Goal: Find specific page/section: Find specific page/section

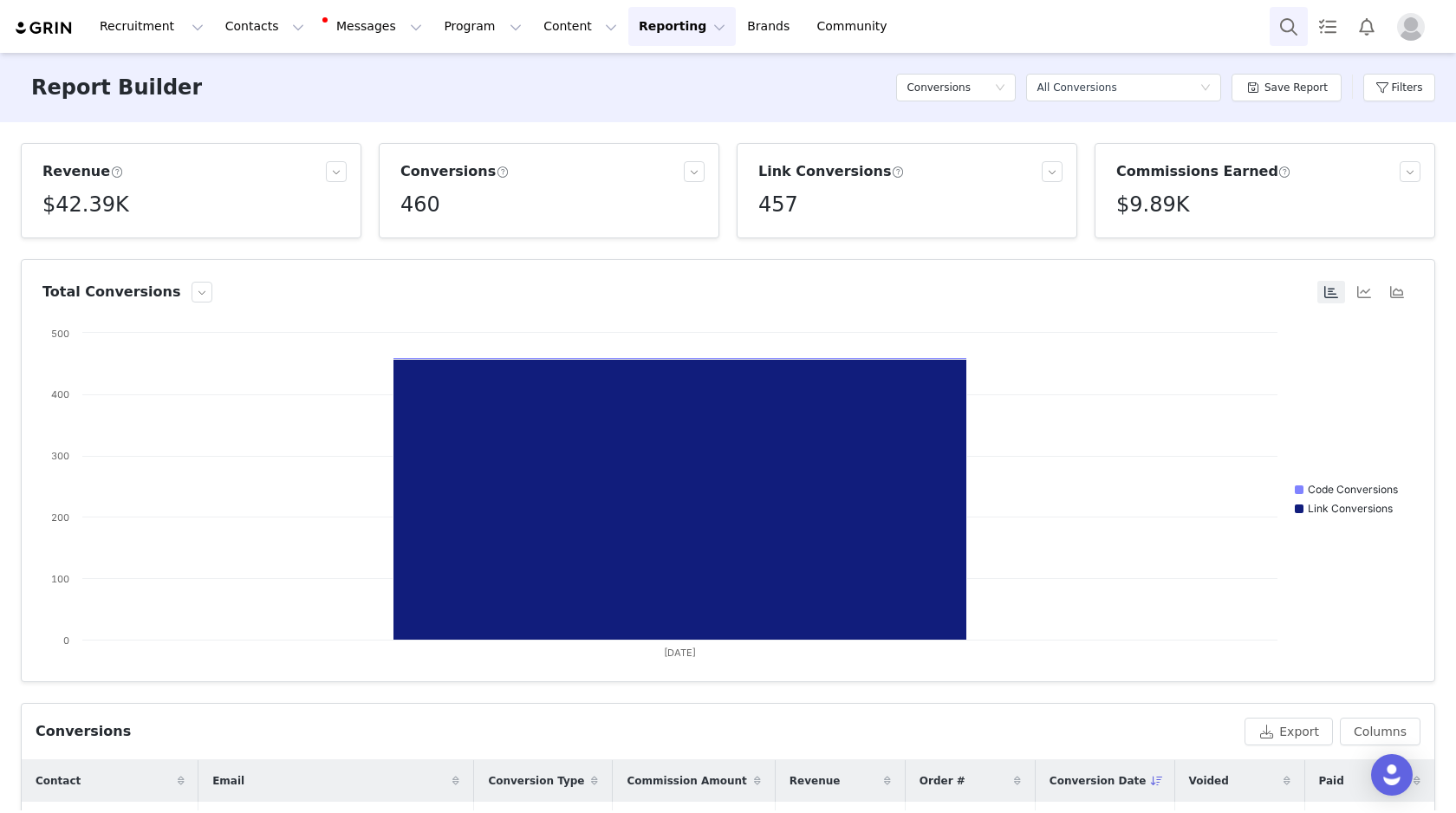
click at [1296, 24] on button "Search" at bounding box center [1289, 26] width 38 height 39
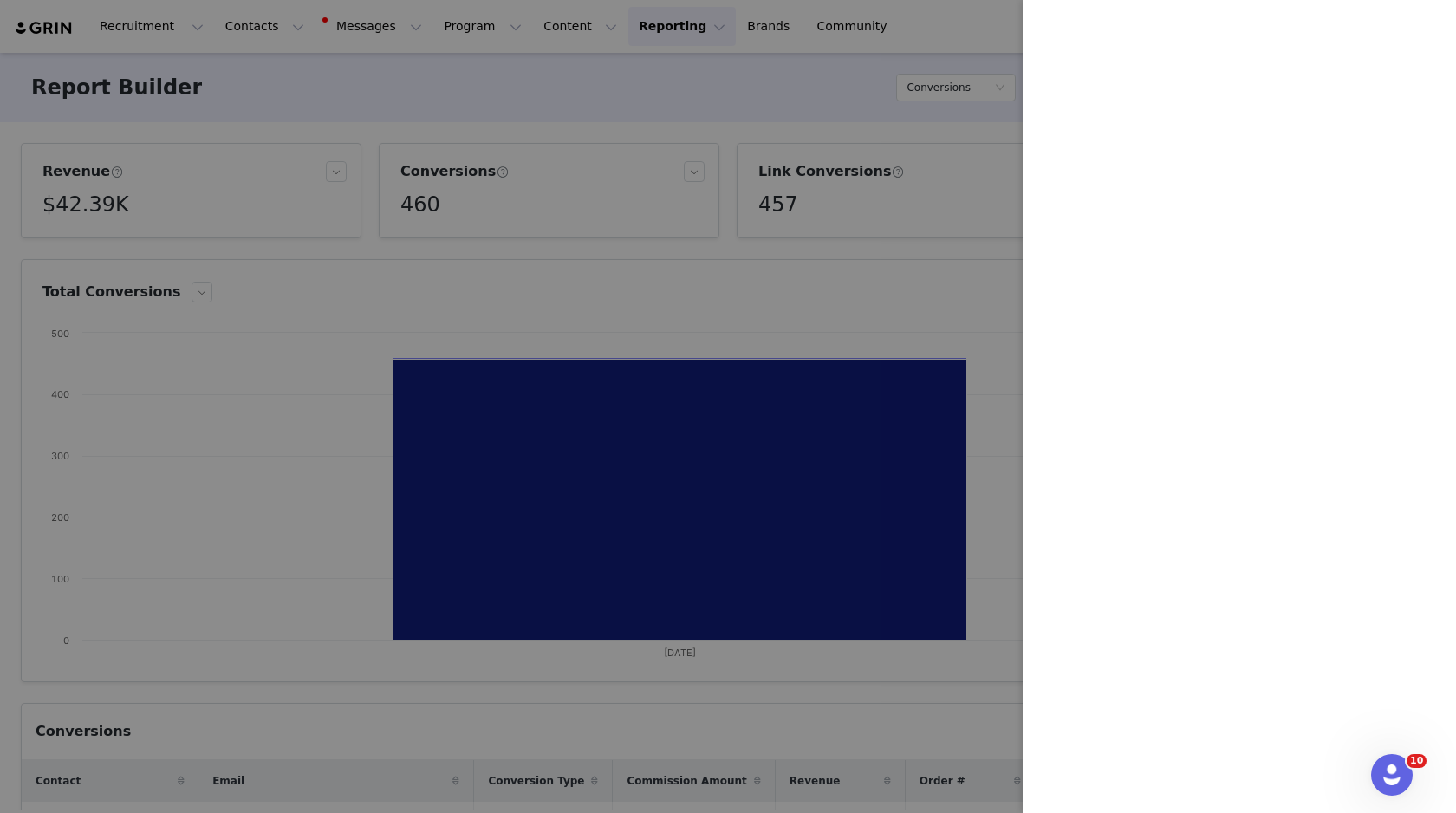
click at [288, 410] on div at bounding box center [728, 406] width 1456 height 813
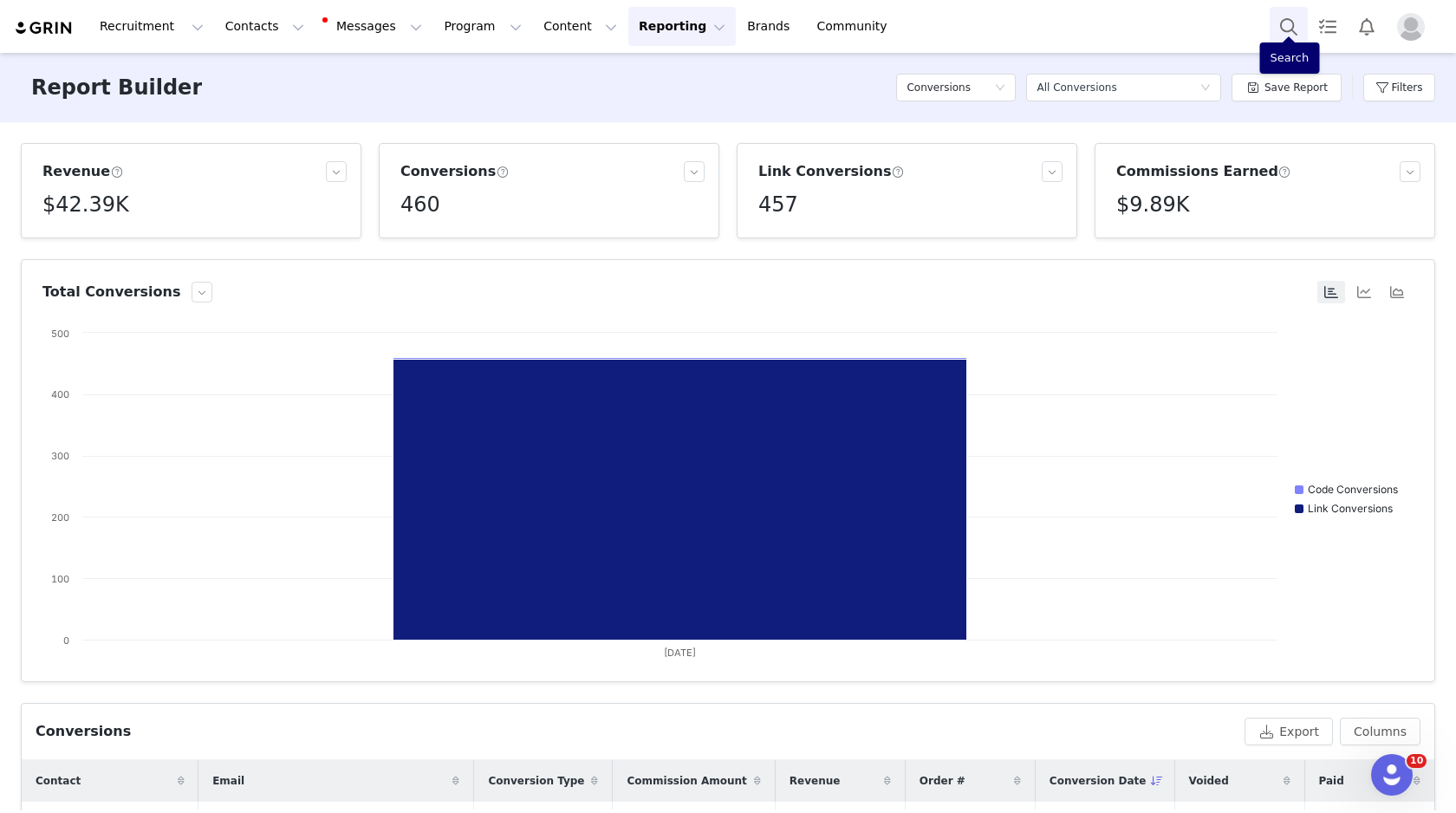
click at [1288, 22] on button "Search" at bounding box center [1289, 26] width 38 height 39
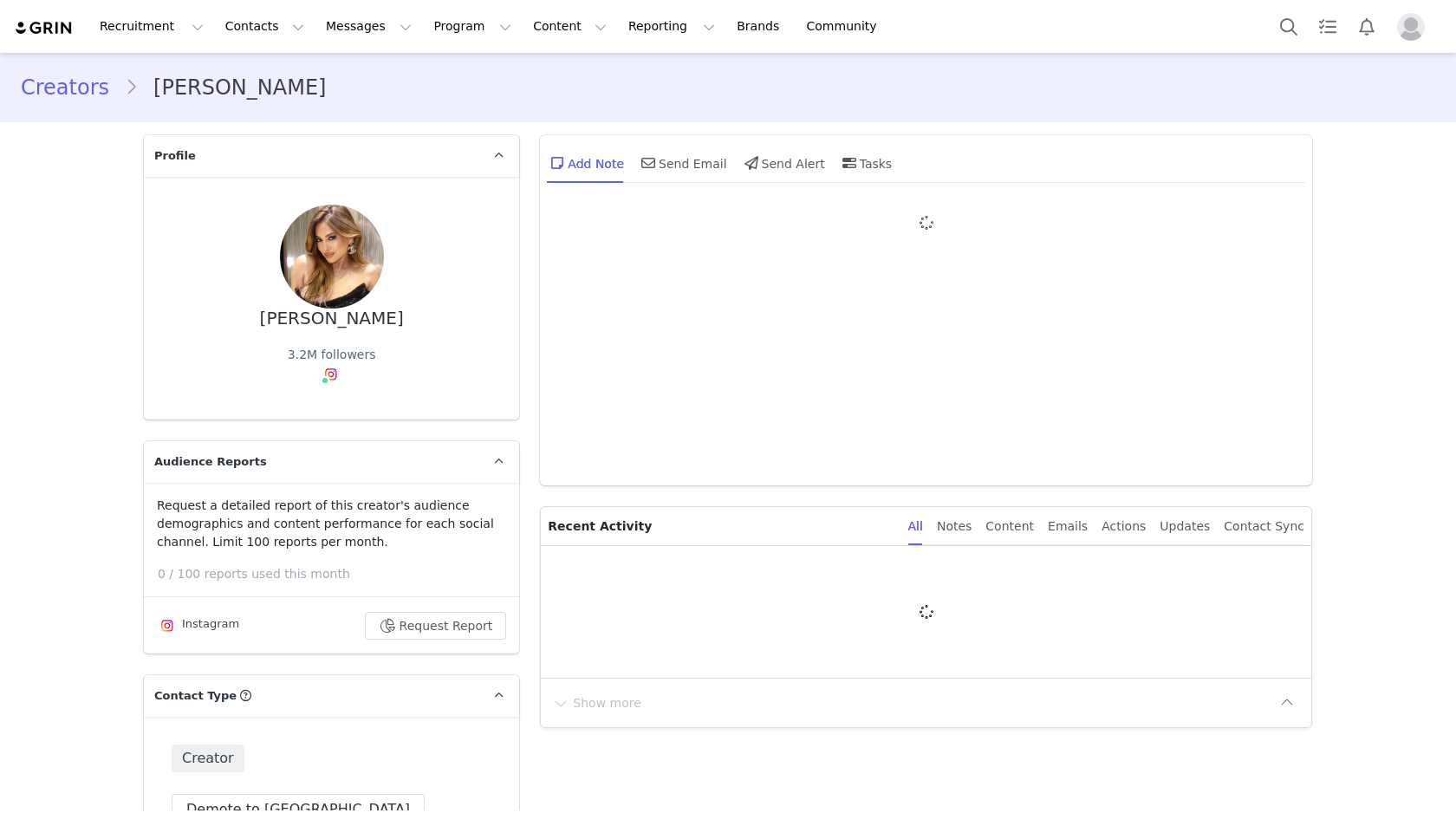
type input "+1 ([GEOGRAPHIC_DATA])"
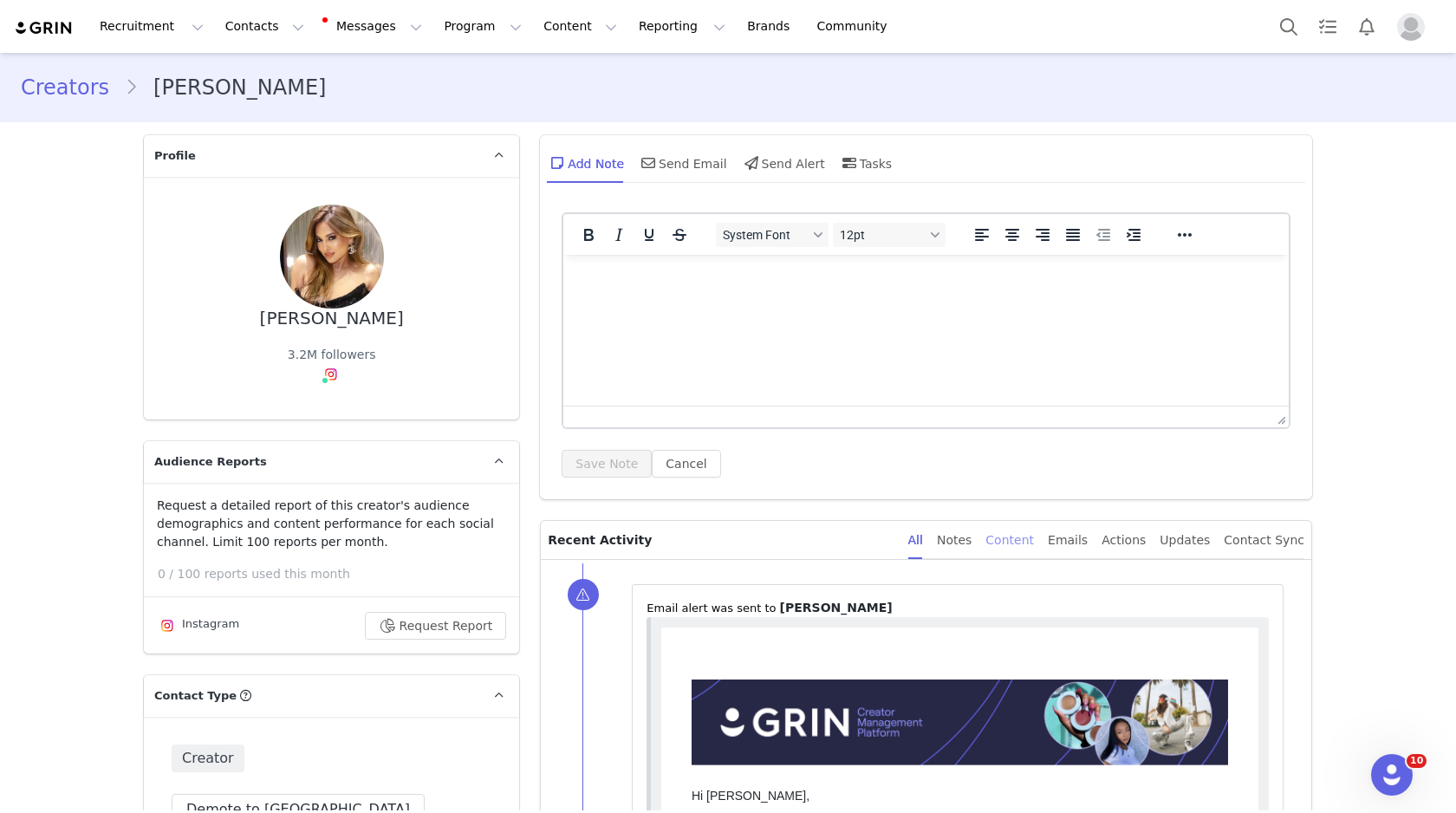
click at [1017, 544] on div "Content" at bounding box center [1010, 541] width 49 height 39
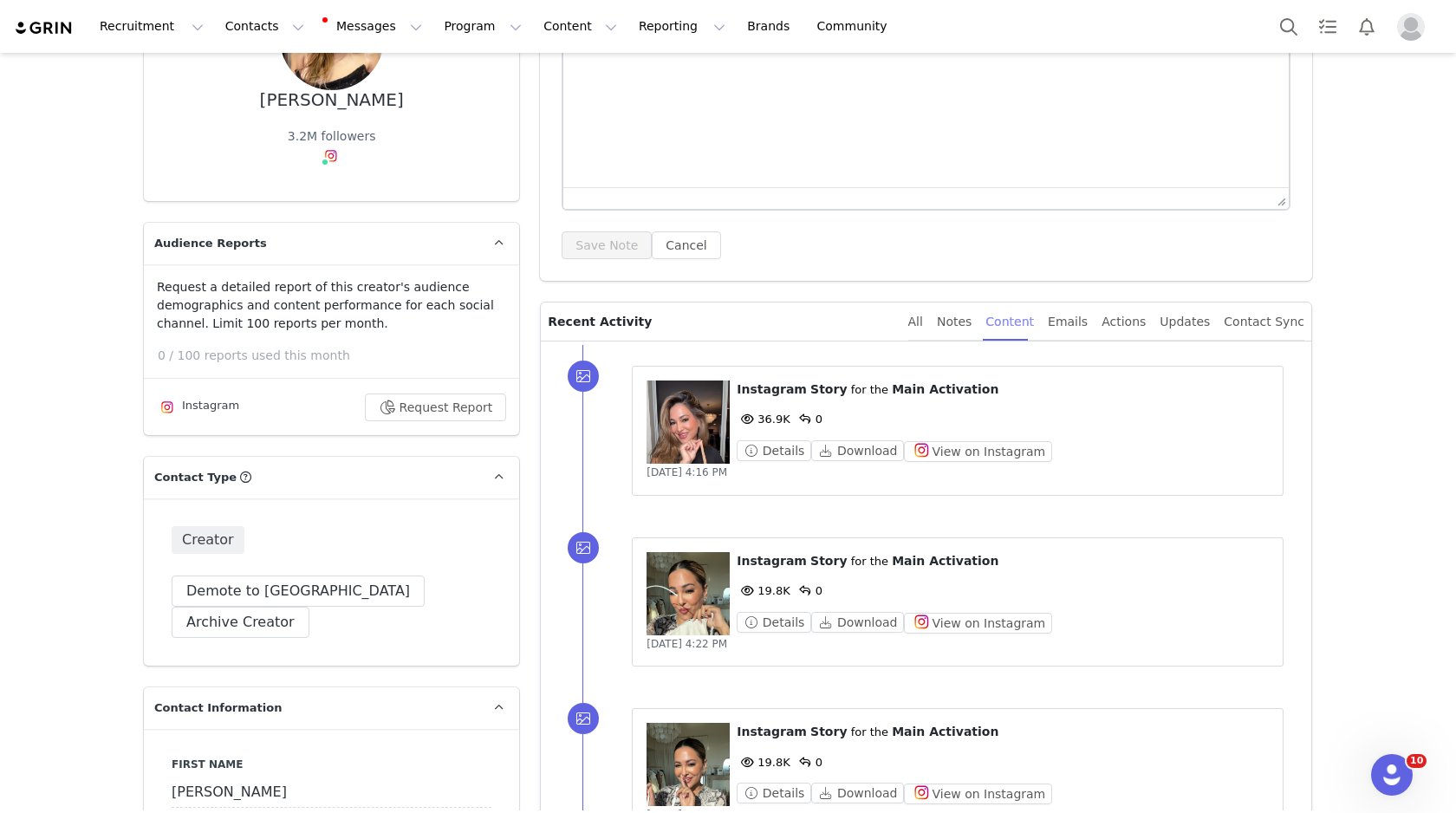
scroll to position [241, 0]
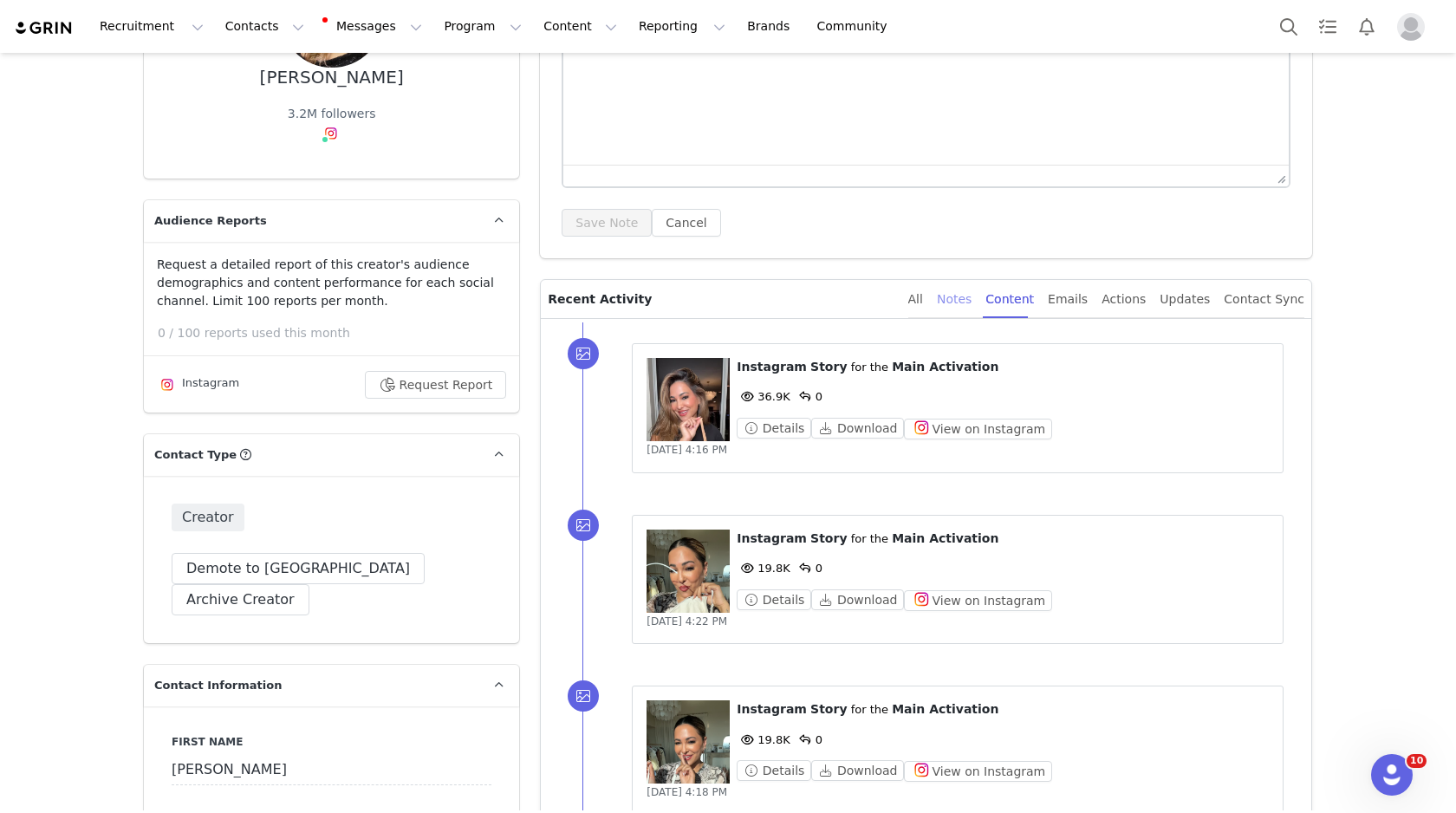
click at [965, 301] on div "Notes" at bounding box center [954, 299] width 35 height 39
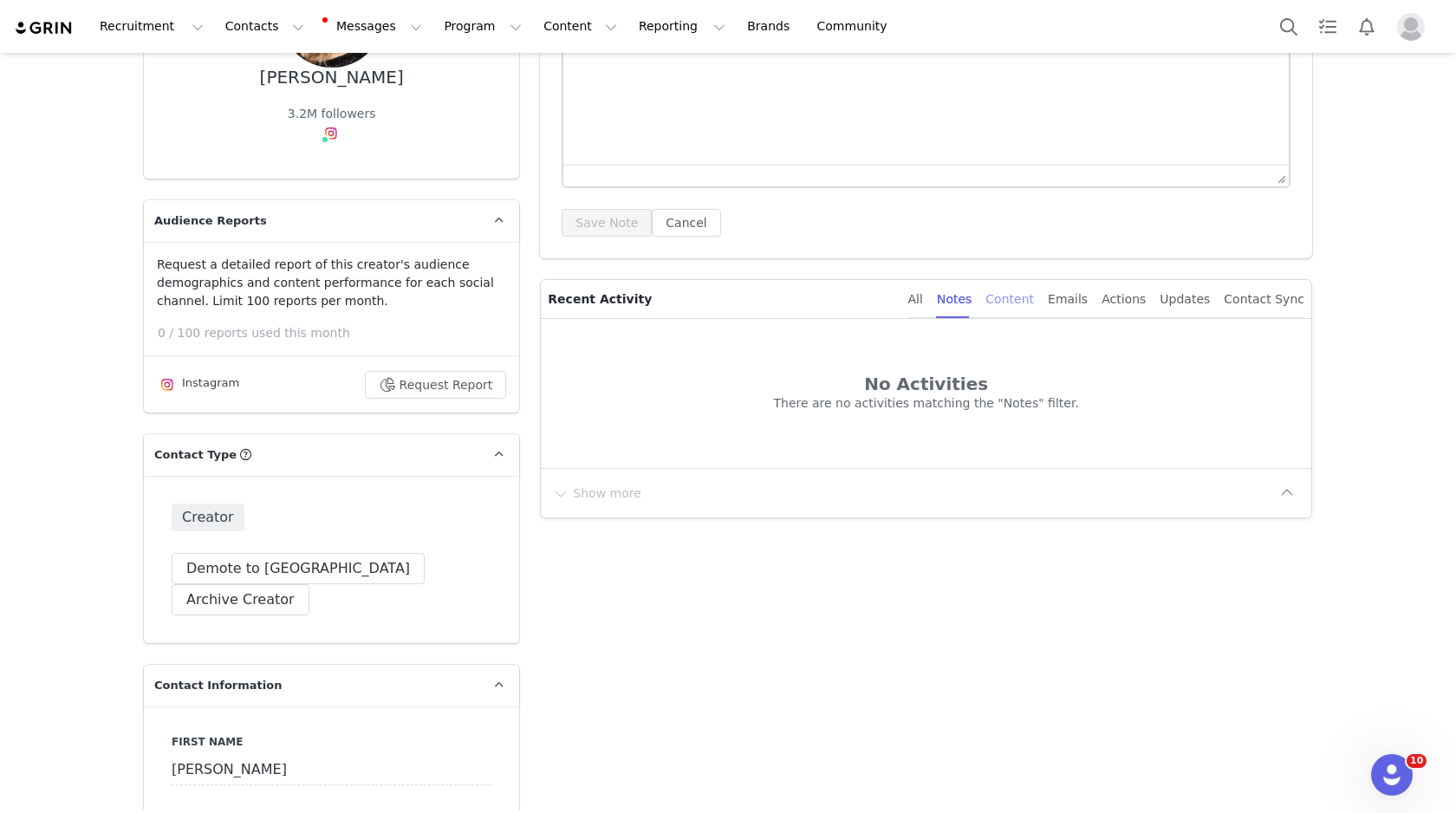
click at [1021, 303] on div "Content" at bounding box center [1010, 299] width 49 height 39
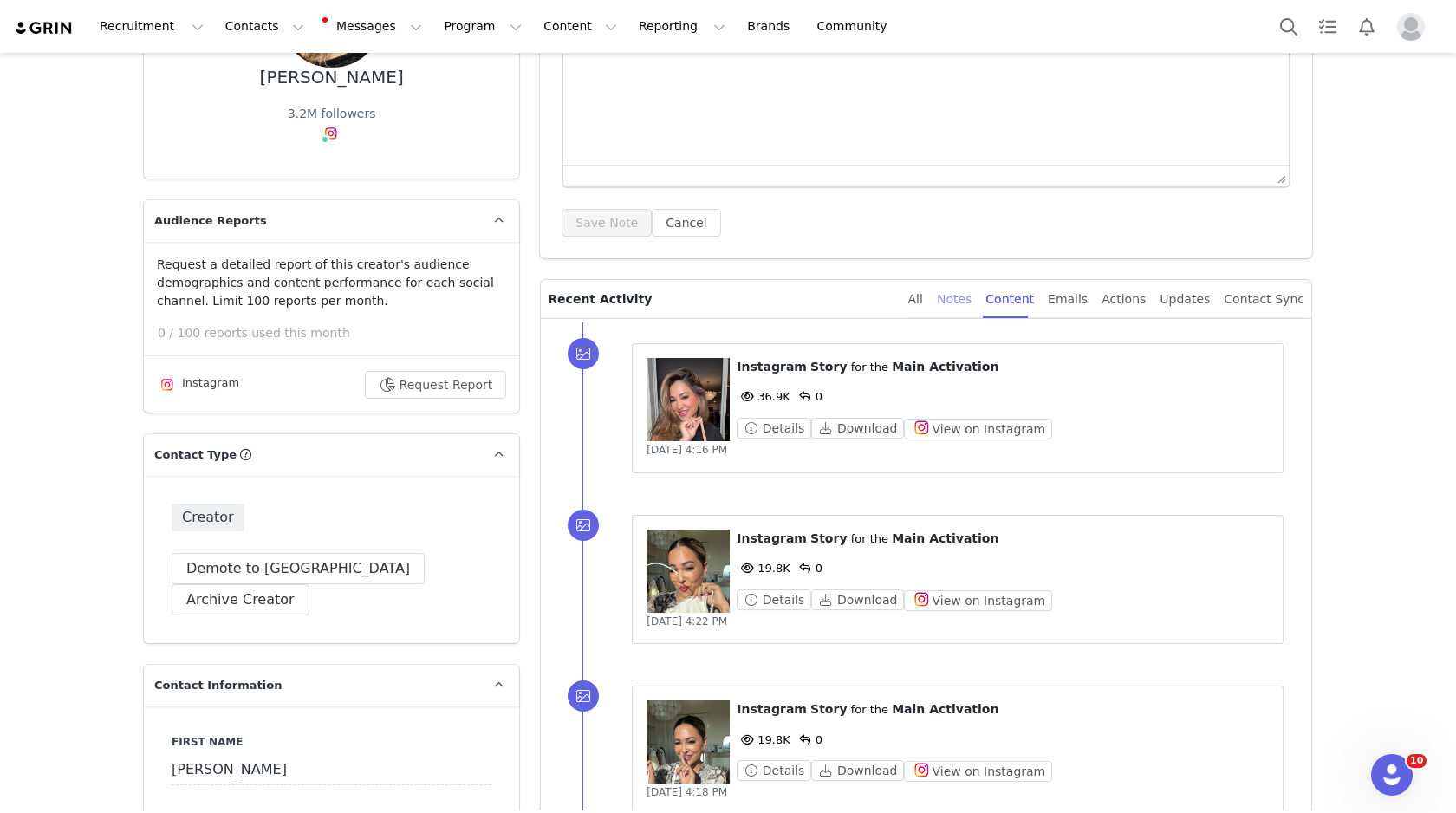
click at [971, 300] on div "Notes" at bounding box center [954, 299] width 35 height 39
